Goal: Transaction & Acquisition: Purchase product/service

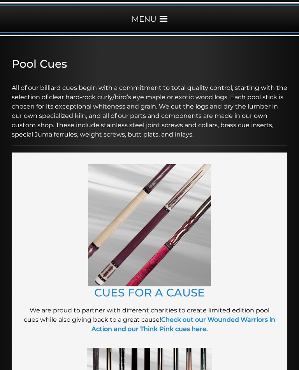
scroll to position [103, 0]
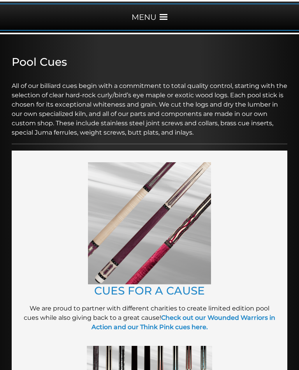
click at [181, 288] on link "CUES FOR A CAUSE" at bounding box center [149, 290] width 110 height 13
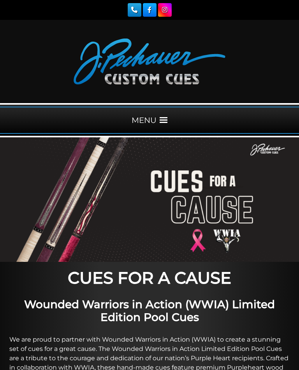
click at [160, 116] on div "MENU" at bounding box center [149, 120] width 299 height 27
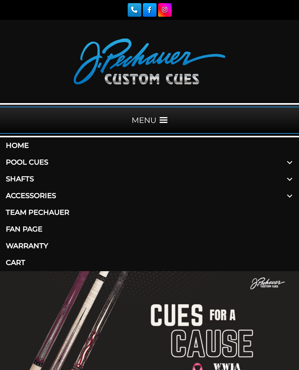
click at [288, 198] on span at bounding box center [289, 196] width 19 height 17
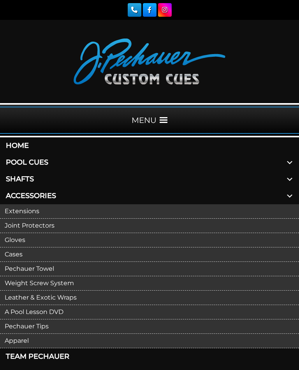
click at [23, 211] on link "Extensions" at bounding box center [149, 211] width 299 height 14
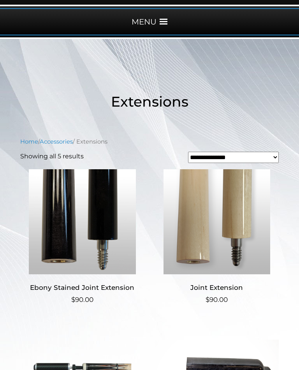
scroll to position [98, 0]
click at [57, 236] on img at bounding box center [82, 222] width 124 height 105
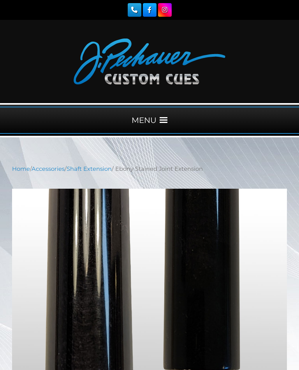
click at [159, 118] on div "MENU" at bounding box center [149, 120] width 299 height 27
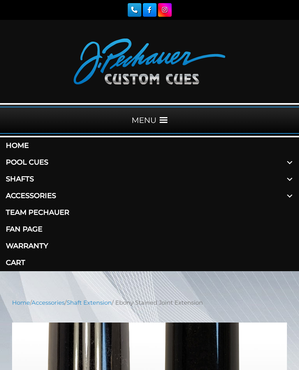
click at [293, 201] on span at bounding box center [289, 196] width 19 height 17
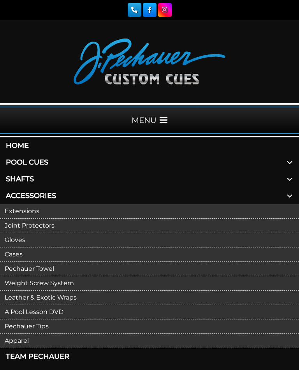
click at [20, 225] on link "Joint Protectors" at bounding box center [149, 226] width 299 height 14
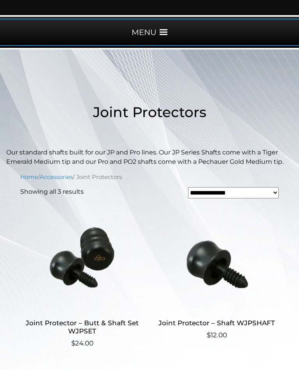
scroll to position [88, 0]
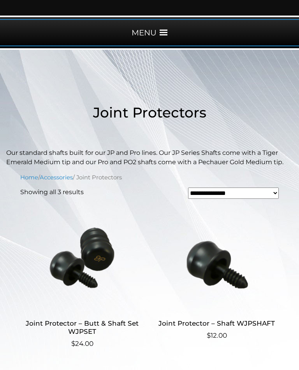
click at [160, 29] on span at bounding box center [164, 33] width 8 height 8
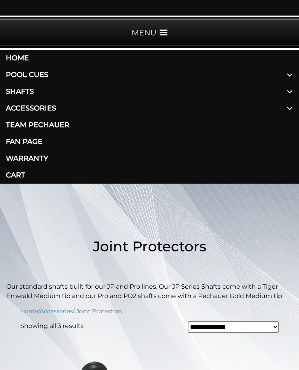
click at [17, 75] on link "Pool Cues" at bounding box center [149, 75] width 299 height 17
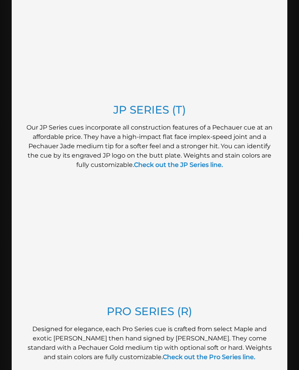
scroll to position [685, 0]
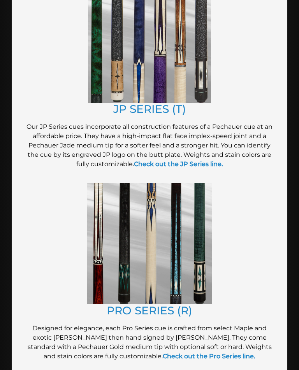
click at [122, 304] on link "PRO SERIES (R)" at bounding box center [150, 310] width 86 height 13
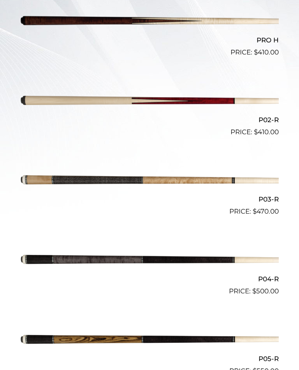
scroll to position [302, 0]
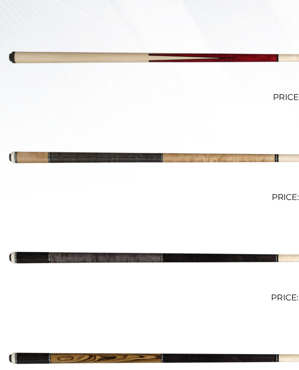
click at [72, 312] on img at bounding box center [149, 333] width 258 height 43
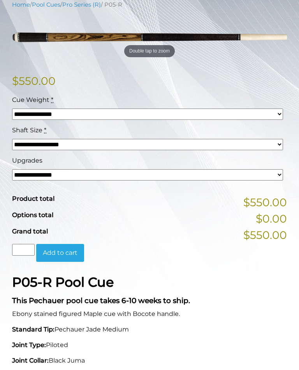
scroll to position [163, 0]
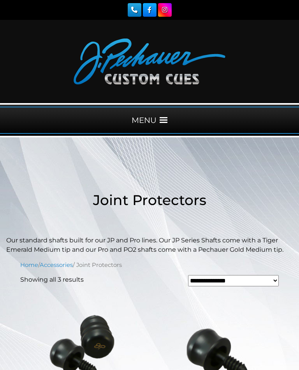
scroll to position [88, 0]
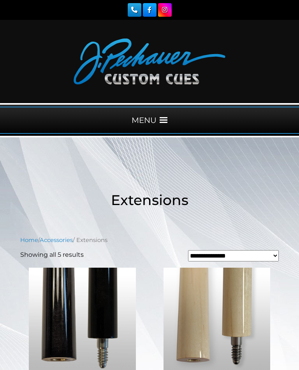
scroll to position [111, 0]
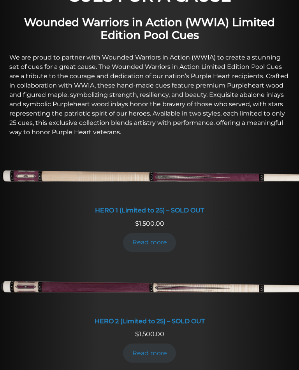
scroll to position [289, 0]
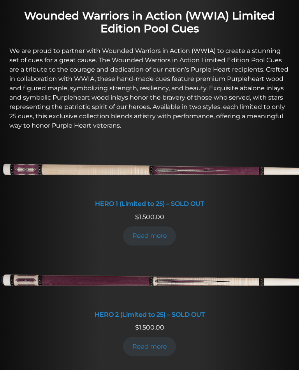
click at [98, 313] on div "HERO 2 (Limited to 25) – SOLD OUT" at bounding box center [149, 314] width 299 height 7
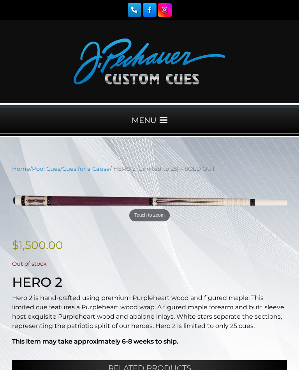
click at [158, 117] on div "MENU" at bounding box center [149, 120] width 299 height 27
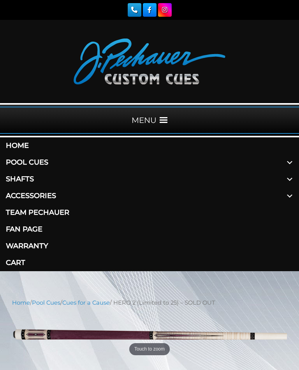
click at [18, 148] on link "Home" at bounding box center [149, 145] width 299 height 17
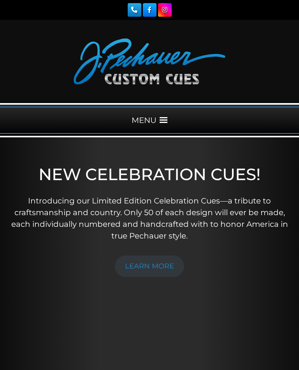
click at [159, 117] on div "MENU" at bounding box center [149, 120] width 299 height 27
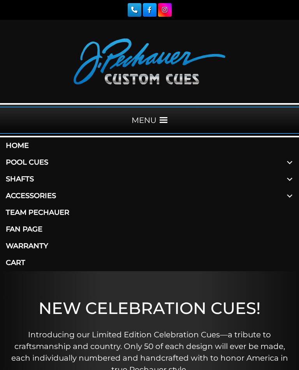
click at [17, 148] on link "Home" at bounding box center [149, 145] width 299 height 17
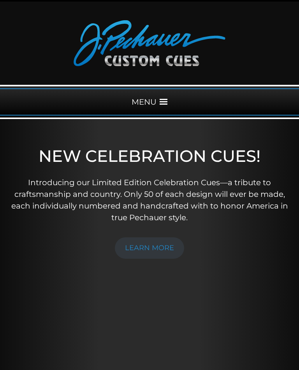
scroll to position [18, 0]
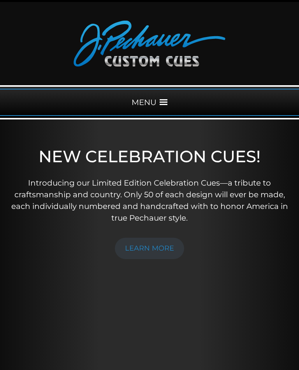
click at [147, 245] on link "LEARN MORE" at bounding box center [149, 248] width 69 height 21
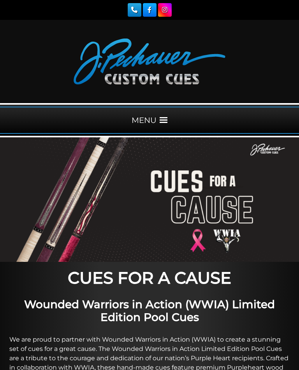
scroll to position [302, 0]
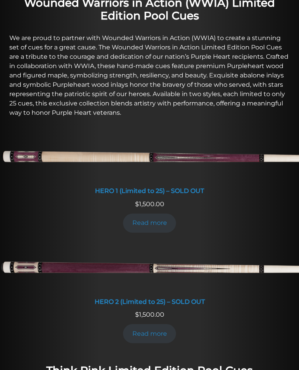
click at [106, 291] on img at bounding box center [149, 269] width 299 height 50
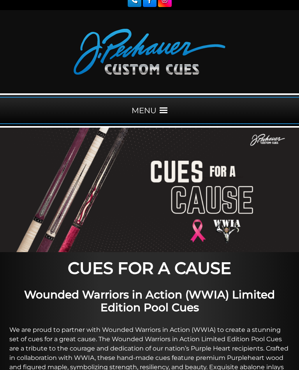
scroll to position [0, 0]
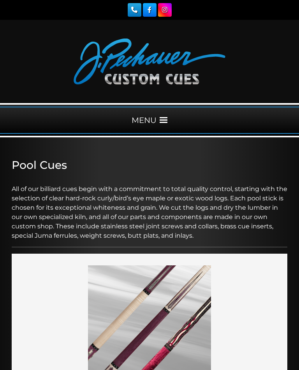
scroll to position [116, 0]
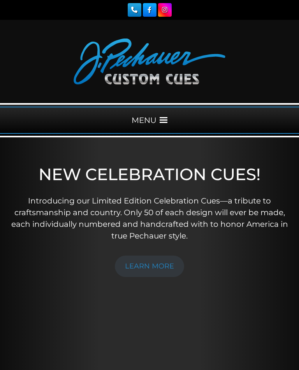
click at [160, 116] on span at bounding box center [164, 120] width 8 height 8
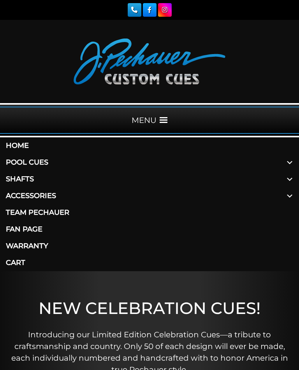
click at [14, 163] on link "Pool Cues" at bounding box center [149, 162] width 299 height 17
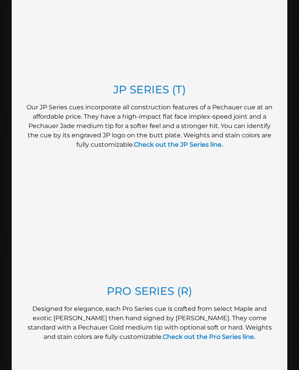
scroll to position [705, 0]
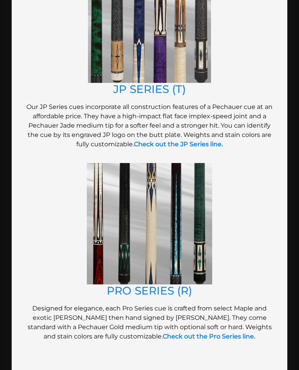
click at [129, 286] on link "PRO SERIES (R)" at bounding box center [150, 290] width 86 height 13
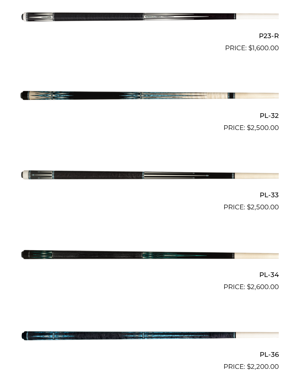
scroll to position [2051, 0]
click at [94, 164] on img at bounding box center [149, 175] width 258 height 43
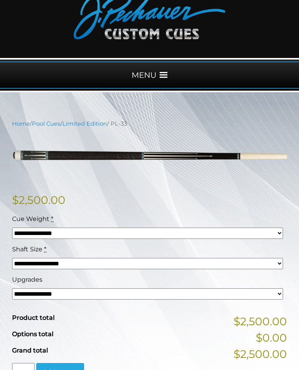
scroll to position [45, 0]
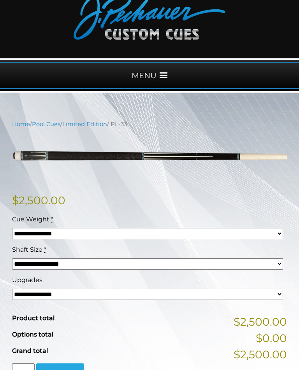
click at [276, 296] on select "**********" at bounding box center [147, 294] width 271 height 11
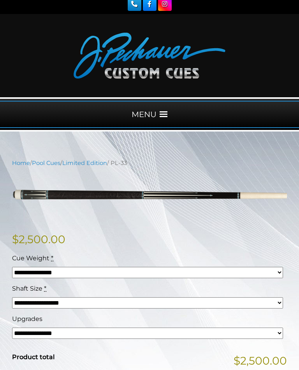
scroll to position [0, 0]
